Goal: Information Seeking & Learning: Learn about a topic

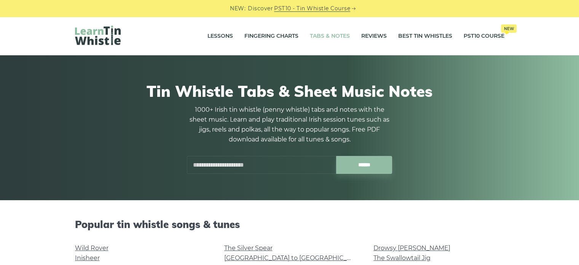
click at [234, 167] on input "text" at bounding box center [261, 165] width 149 height 18
click at [336, 156] on input "******" at bounding box center [364, 165] width 56 height 18
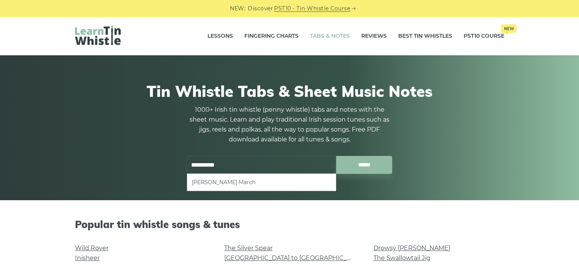
click at [232, 182] on li "Brian Boru’s March" at bounding box center [261, 181] width 139 height 9
type input "**********"
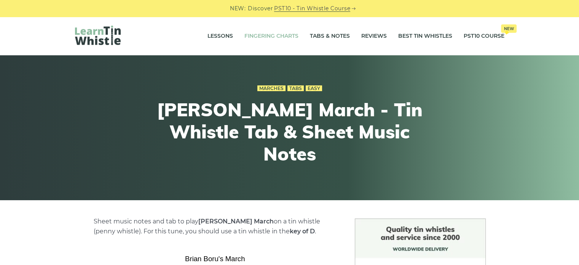
click at [276, 39] on link "Fingering Charts" at bounding box center [272, 36] width 54 height 19
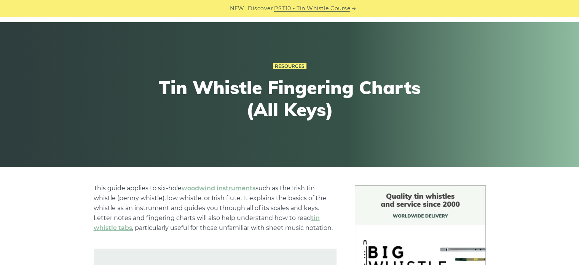
scroll to position [114, 0]
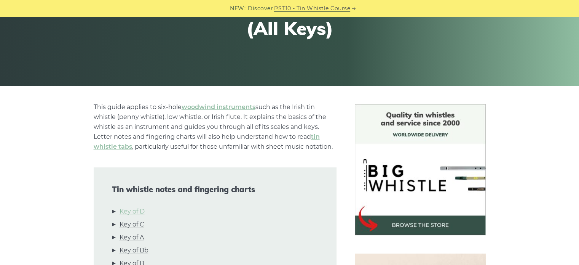
click at [140, 214] on link "Key of D" at bounding box center [132, 211] width 25 height 10
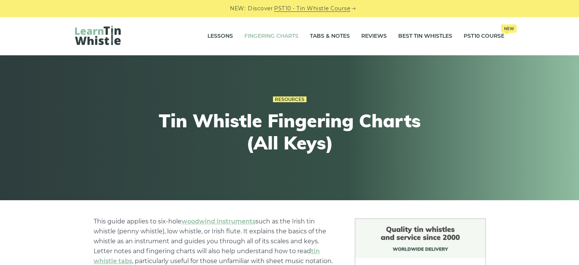
scroll to position [0, 0]
click at [227, 34] on link "Lessons" at bounding box center [221, 36] width 26 height 19
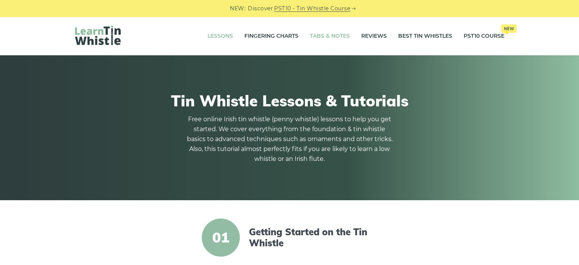
click at [339, 41] on link "Tabs & Notes" at bounding box center [330, 36] width 40 height 19
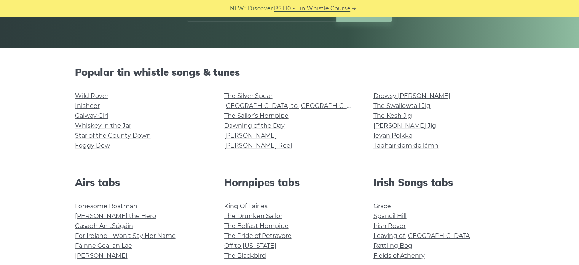
scroll to position [152, 0]
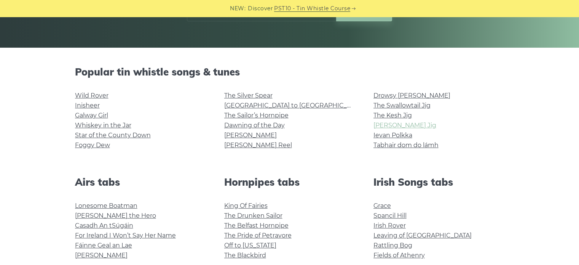
click at [409, 124] on link "[PERSON_NAME] Jig" at bounding box center [405, 124] width 63 height 7
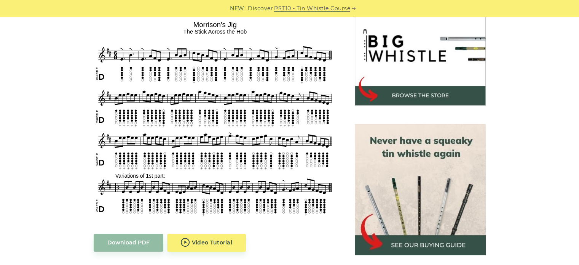
scroll to position [267, 0]
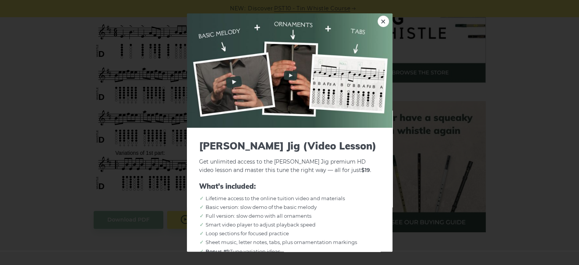
click at [79, 71] on div "× [PERSON_NAME] Jig (Video Lesson) Get unlimited access to the [PERSON_NAME] Ji…" at bounding box center [289, 132] width 579 height 265
click at [378, 22] on link "×" at bounding box center [383, 21] width 11 height 11
